Goal: Find specific page/section: Find specific page/section

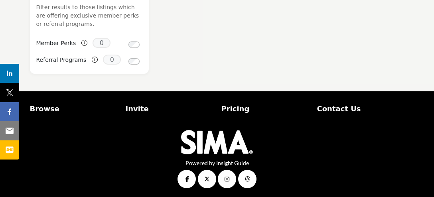
scroll to position [829, 0]
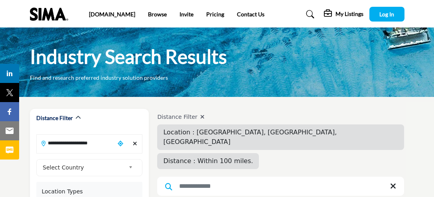
scroll to position [1526, 0]
